Goal: Information Seeking & Learning: Check status

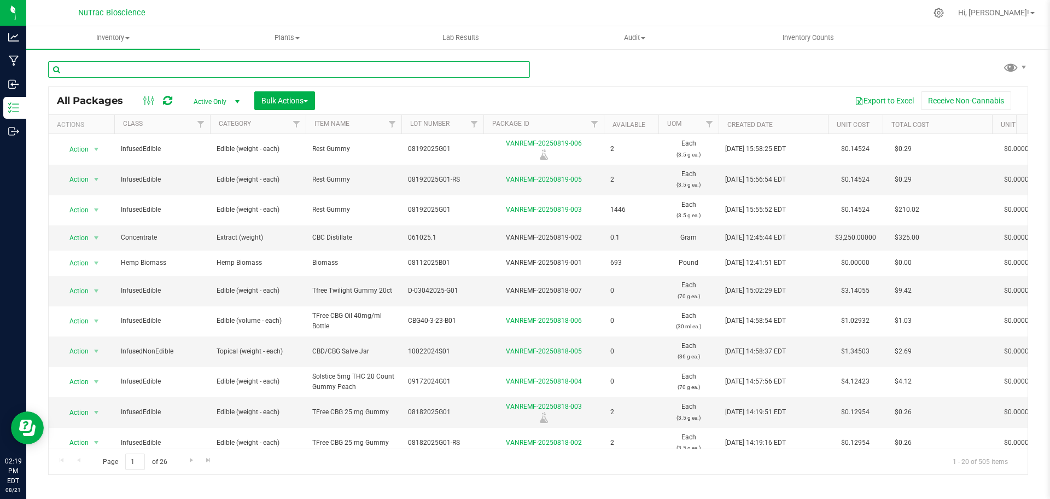
click at [131, 65] on input "text" at bounding box center [289, 69] width 482 height 16
paste input "EQN-2.5THC-G-B01"
type input "EQN-2.5THC-G-B01"
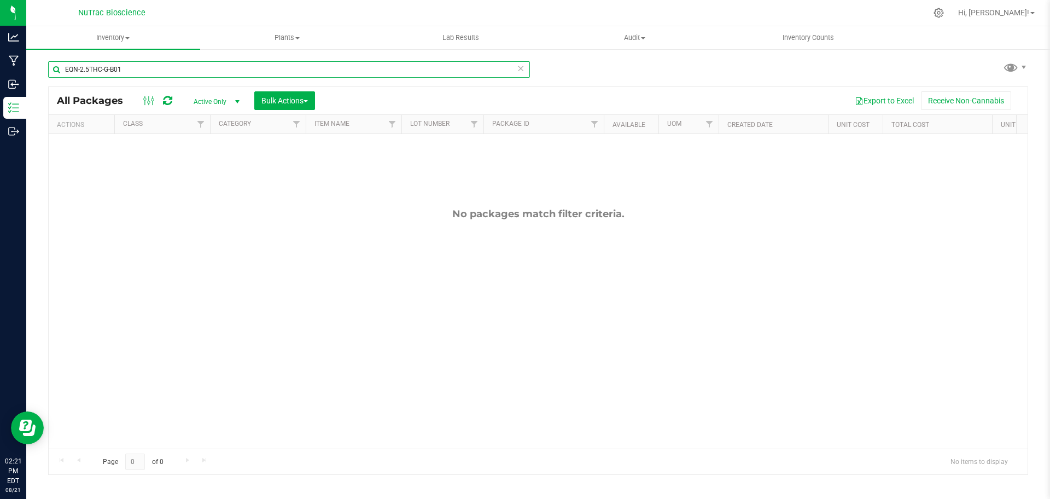
click at [122, 69] on input "EQN-2.5THC-G-B01" at bounding box center [289, 69] width 482 height 16
click at [218, 106] on span "Active Only" at bounding box center [214, 101] width 60 height 15
click at [220, 169] on li "All" at bounding box center [213, 168] width 59 height 16
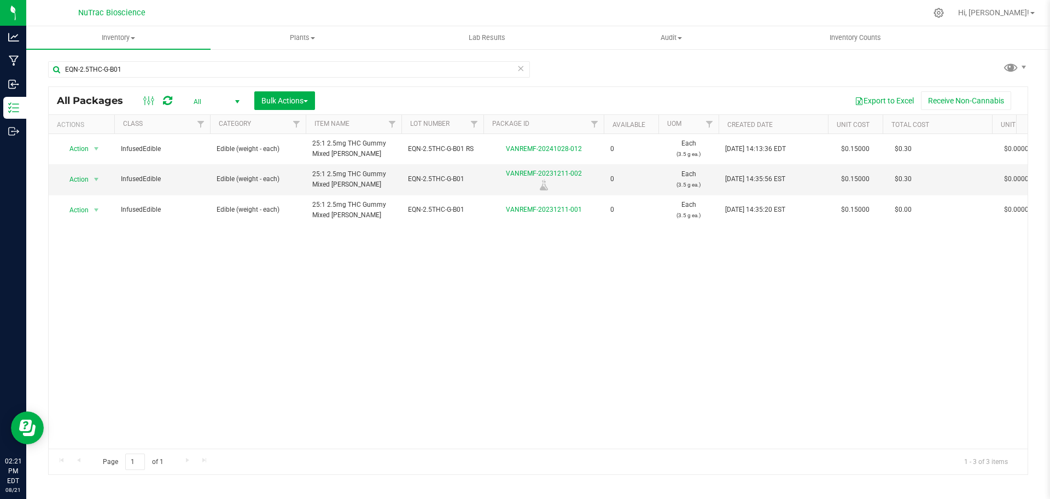
click at [853, 258] on div "Action Action Edit attributes Global inventory Locate package Print package lab…" at bounding box center [538, 291] width 979 height 314
click at [576, 171] on link "VANREMF-20231211-002" at bounding box center [544, 174] width 76 height 8
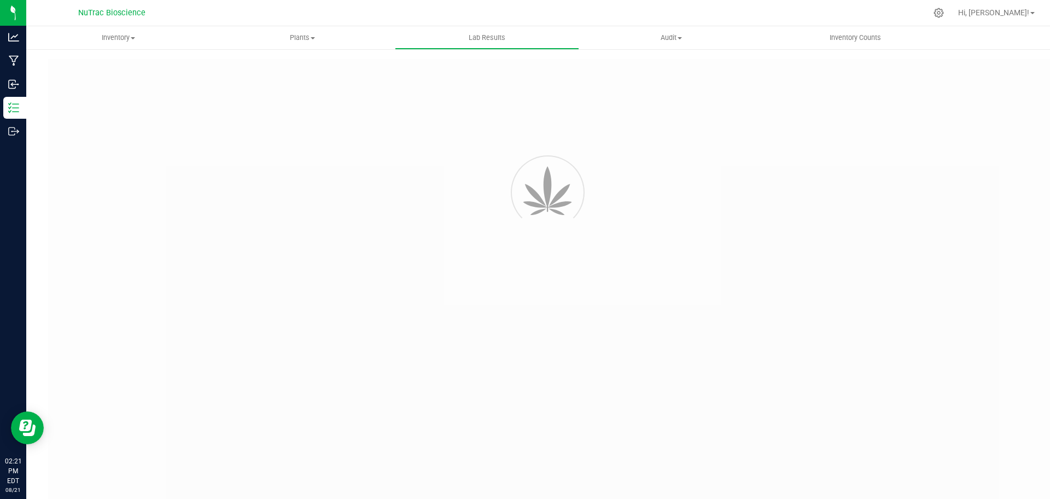
type input "VANREMF-20231211-002"
type input "[PERSON_NAME]-2023-3673"
type input "VANREMF-20231211-002"
type input "[DATE] 3:00 AM"
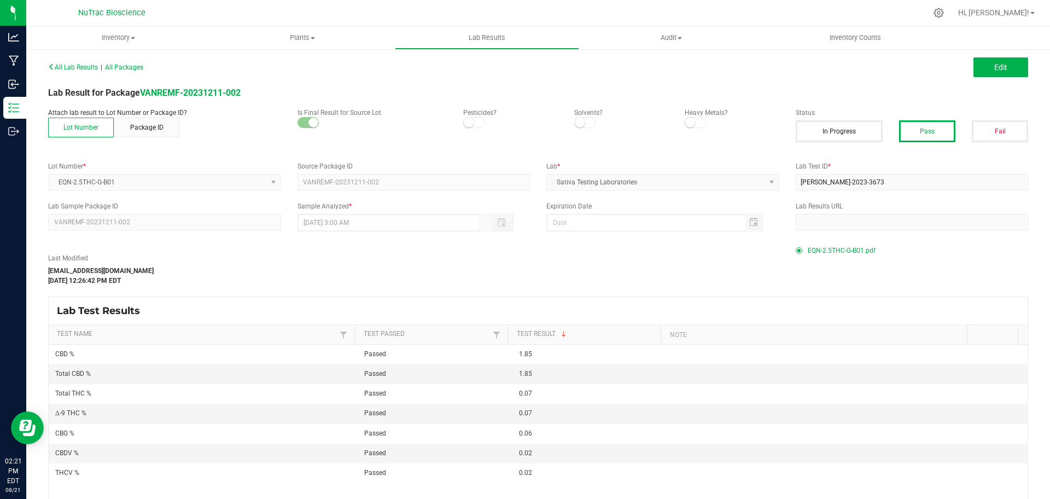
click at [817, 252] on span "EQN-2.5THC-G-B01.pdf" at bounding box center [842, 250] width 68 height 16
drag, startPoint x: 51, startPoint y: 8, endPoint x: 684, endPoint y: 59, distance: 635.3
click at [684, 59] on div "Edit" at bounding box center [787, 67] width 498 height 20
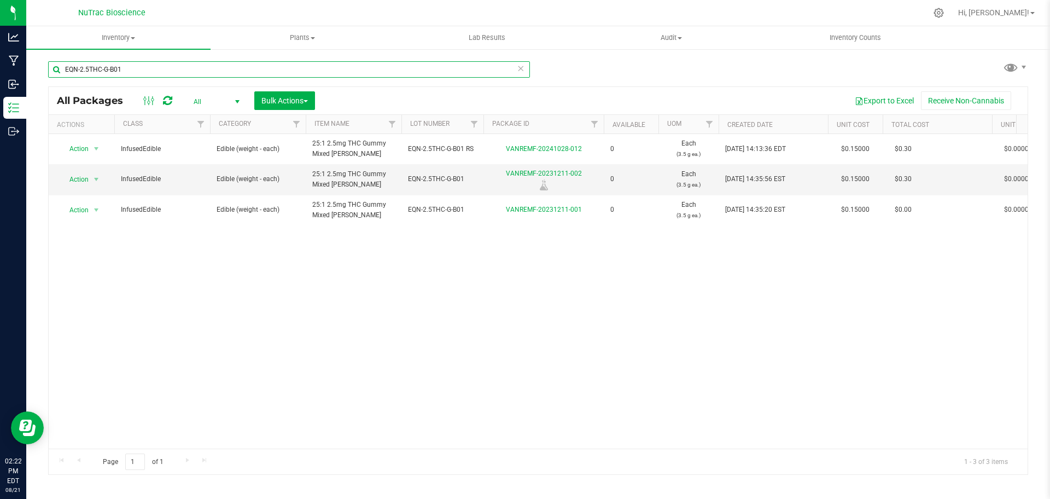
click at [524, 68] on input "EQN-2.5THC-G-B01" at bounding box center [289, 69] width 482 height 16
click at [520, 71] on icon at bounding box center [521, 67] width 8 height 13
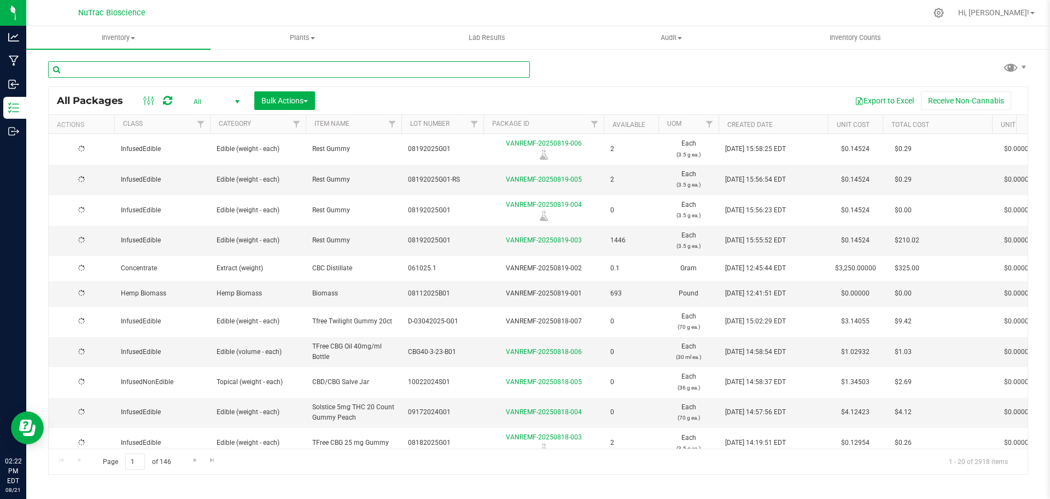
click at [512, 71] on input "text" at bounding box center [289, 69] width 482 height 16
paste input "BHC-12-2-23-CBDA-RV-B01"
type input "BHC-12-2-23-CBDA-RV-B01"
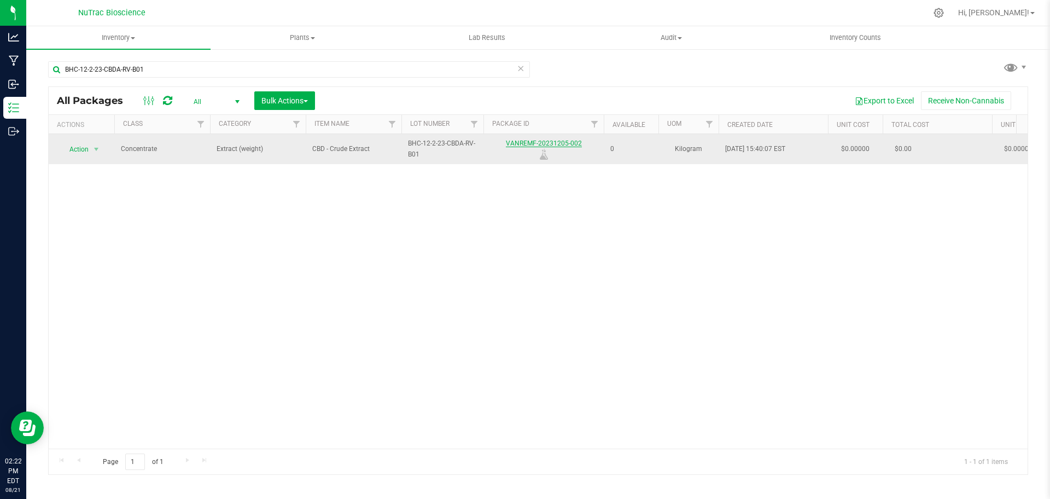
click at [546, 141] on link "VANREMF-20231205-002" at bounding box center [544, 143] width 76 height 8
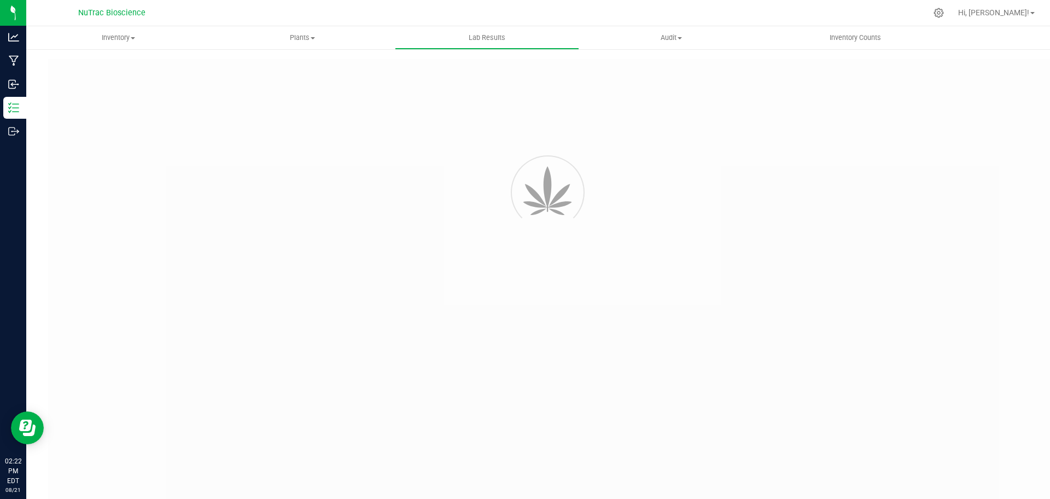
type input "VANREMF-20231205-002"
type input "[PERSON_NAME]-2023-3660"
type input "VANREMF-20231205-002"
type input "[DATE] 3:00 AM"
type input "[DATE]"
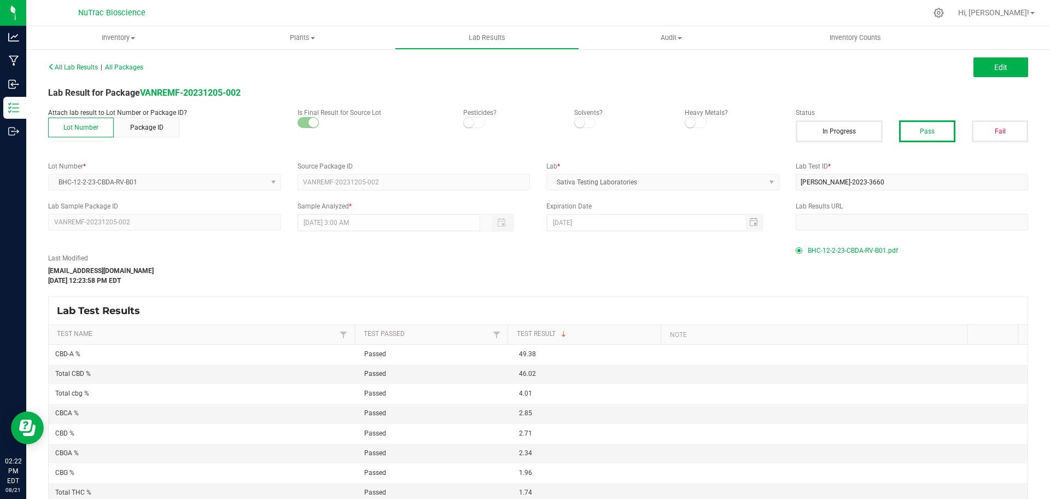
click at [850, 249] on span "BHC-12-2-23-CBDA-RV-B01.pdf" at bounding box center [853, 250] width 90 height 16
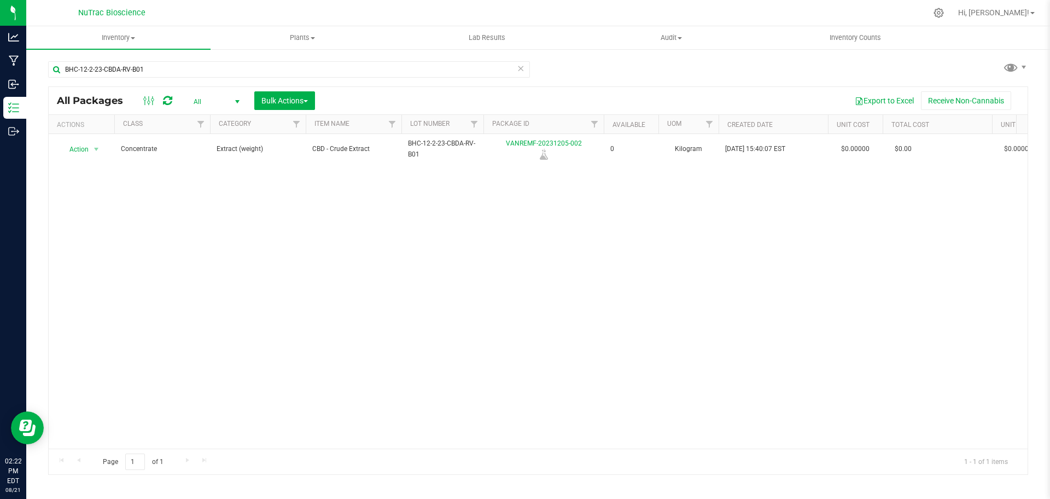
click at [521, 71] on icon at bounding box center [521, 67] width 8 height 13
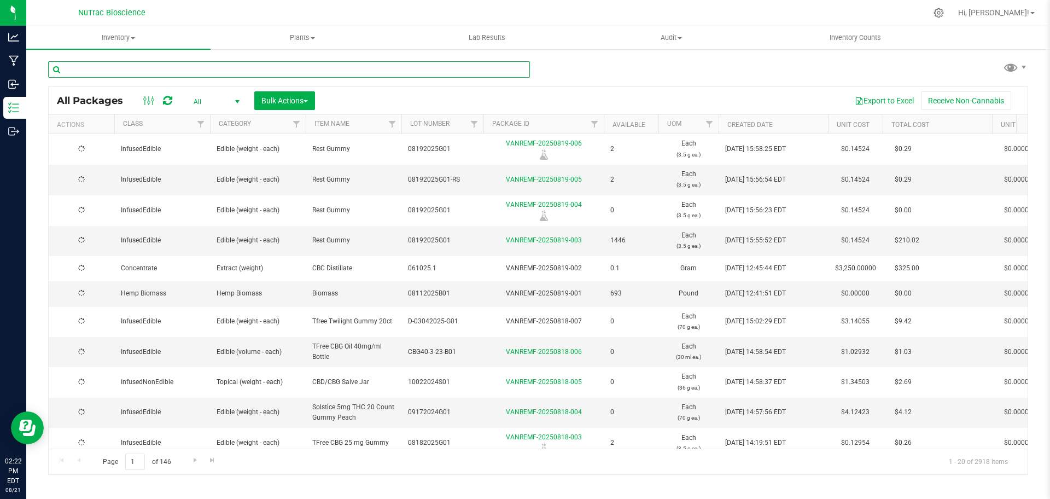
click at [504, 71] on input "text" at bounding box center [289, 69] width 482 height 16
paste input "BH11062023"
type input "BH11062023"
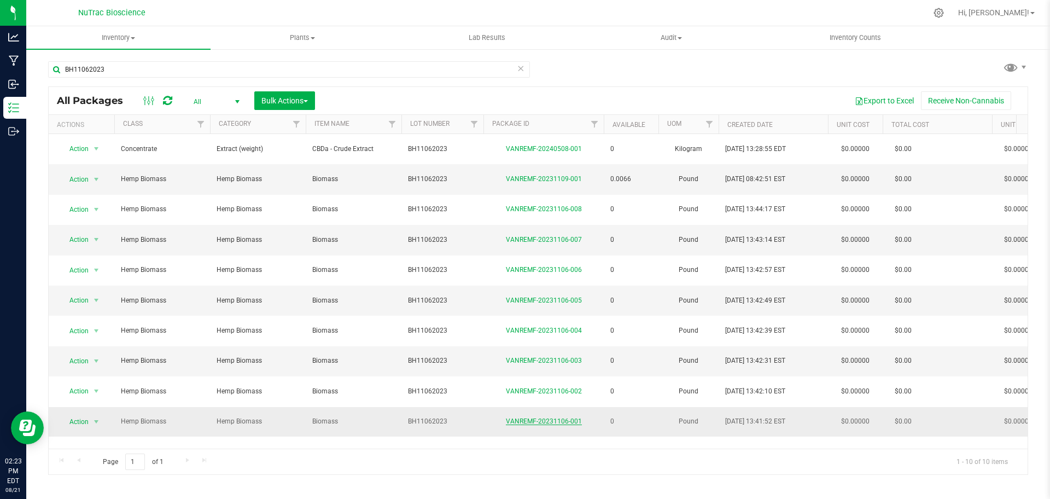
click at [547, 417] on link "VANREMF-20231106-001" at bounding box center [544, 421] width 76 height 8
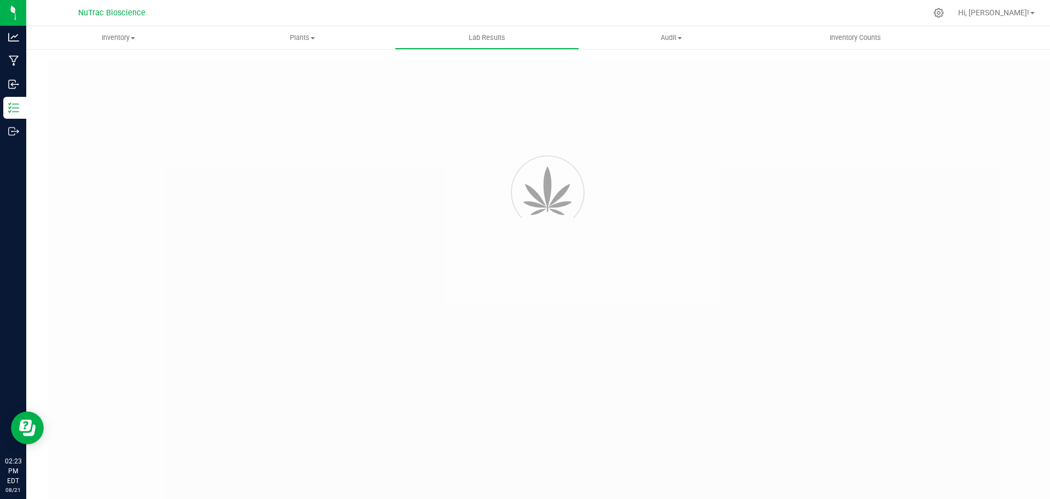
type input "VANREMF-20231109-001"
type input "[PERSON_NAME]-2023-3625"
type input "VANREMF-20231109-001"
type input "[DATE] 3:46 PM"
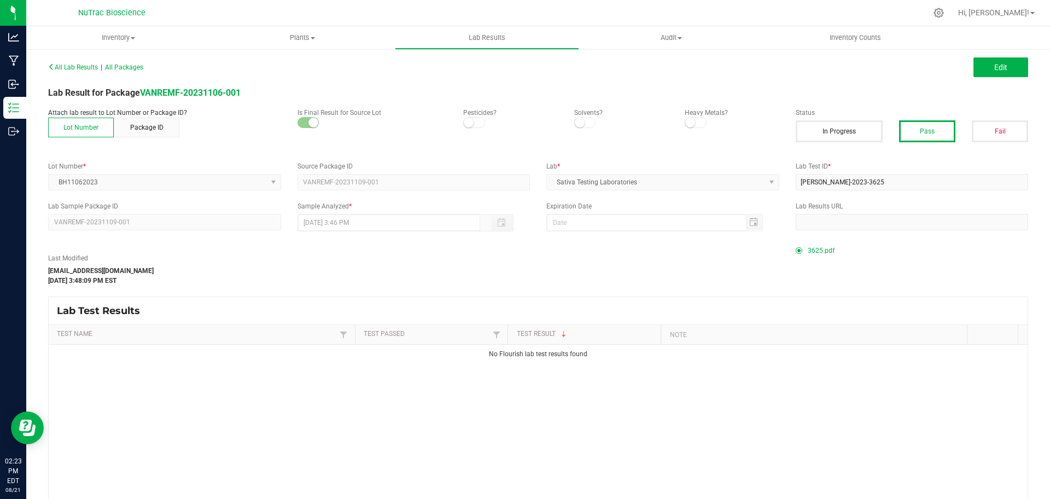
click at [808, 247] on span "3625.pdf" at bounding box center [821, 250] width 27 height 16
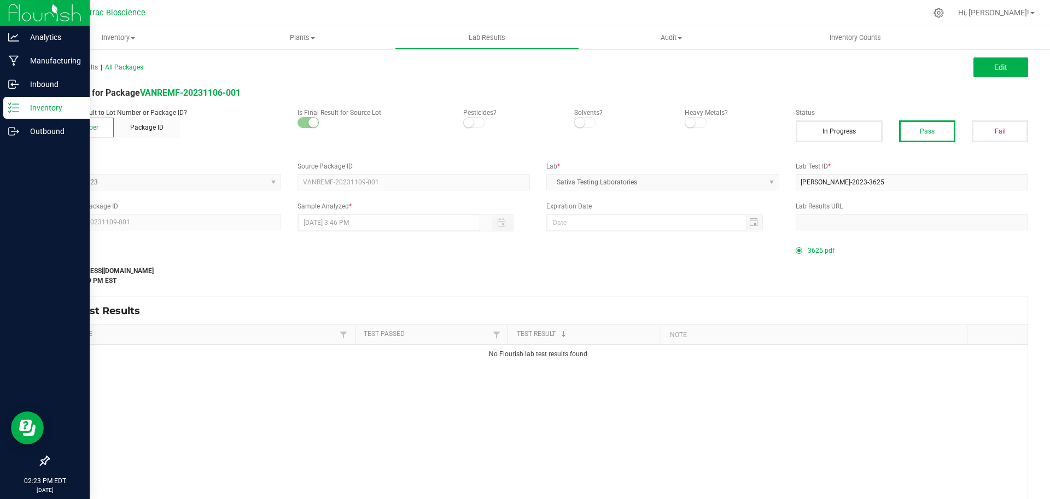
click at [15, 9] on img at bounding box center [44, 13] width 73 height 26
